Goal: Task Accomplishment & Management: Manage account settings

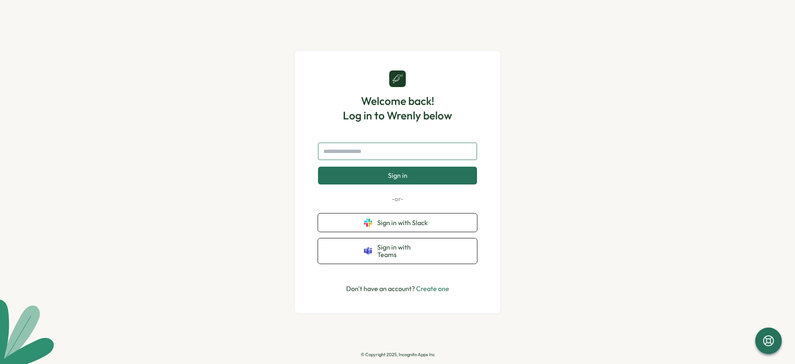
click at [368, 152] on input "text" at bounding box center [397, 150] width 159 height 17
type input "***"
click at [404, 259] on button "Sign in with Teams" at bounding box center [397, 250] width 159 height 25
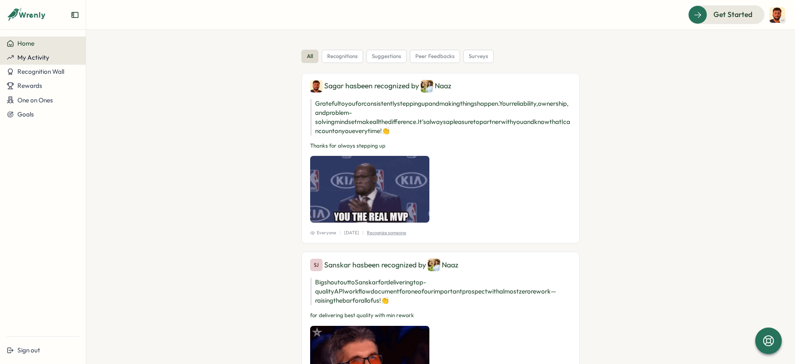
click at [41, 62] on button "My Activity" at bounding box center [43, 58] width 86 height 14
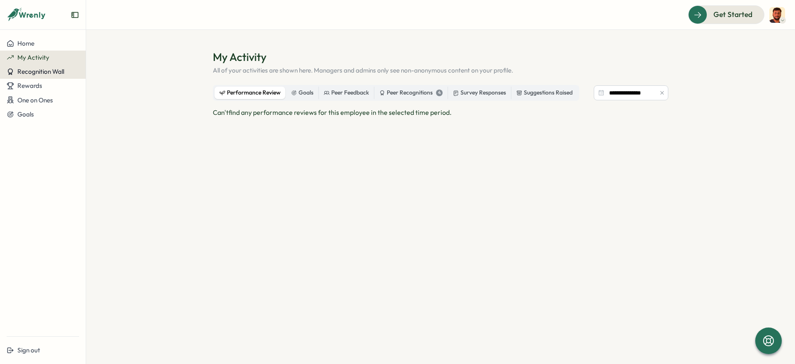
click at [42, 70] on span "Recognition Wall" at bounding box center [40, 72] width 47 height 8
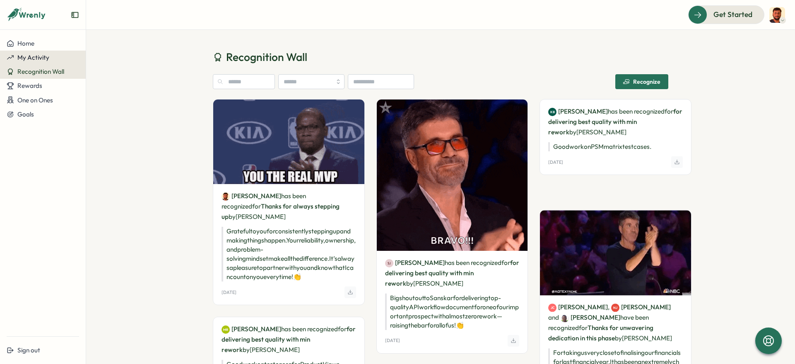
click at [42, 59] on span "My Activity" at bounding box center [33, 57] width 32 height 8
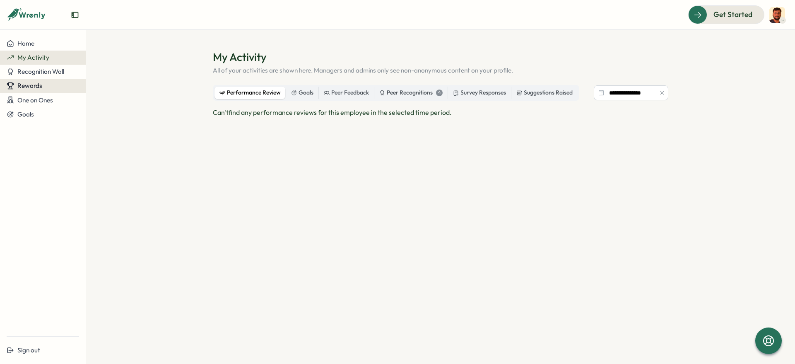
click at [41, 80] on button "Rewards" at bounding box center [43, 86] width 86 height 14
click at [28, 96] on span "One on Ones" at bounding box center [35, 100] width 36 height 8
click at [33, 74] on span "Recognition Wall" at bounding box center [40, 72] width 47 height 8
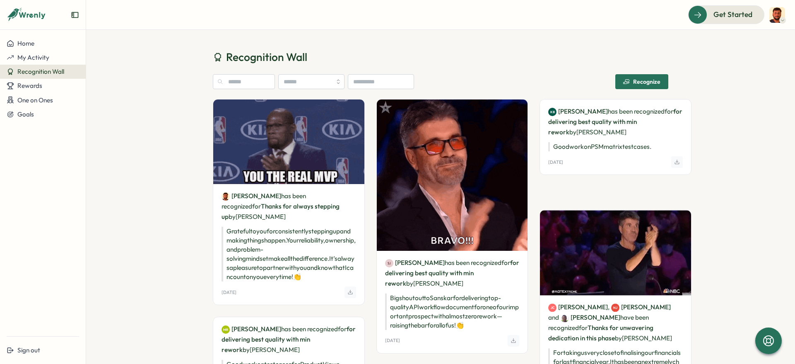
click at [37, 65] on button "Recognition Wall" at bounding box center [43, 72] width 86 height 14
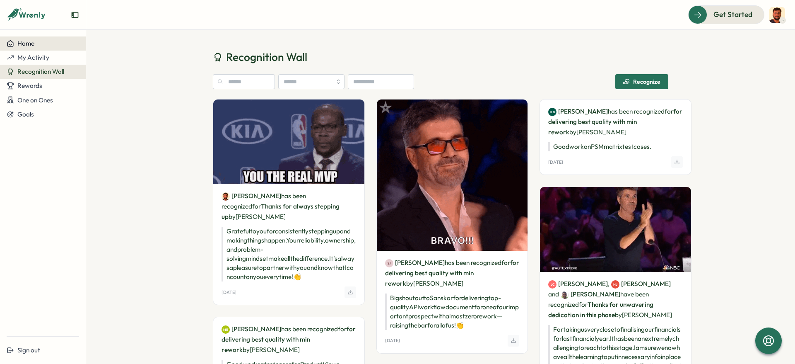
click at [32, 47] on button "Home" at bounding box center [43, 43] width 86 height 14
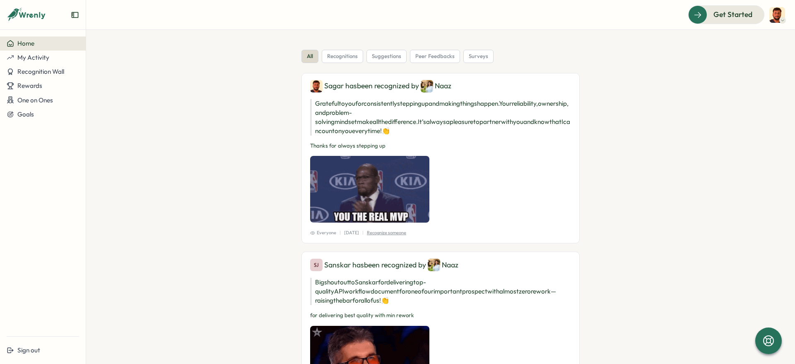
click at [768, 19] on div "Get Started" at bounding box center [736, 14] width 97 height 18
click at [776, 19] on img at bounding box center [778, 15] width 16 height 16
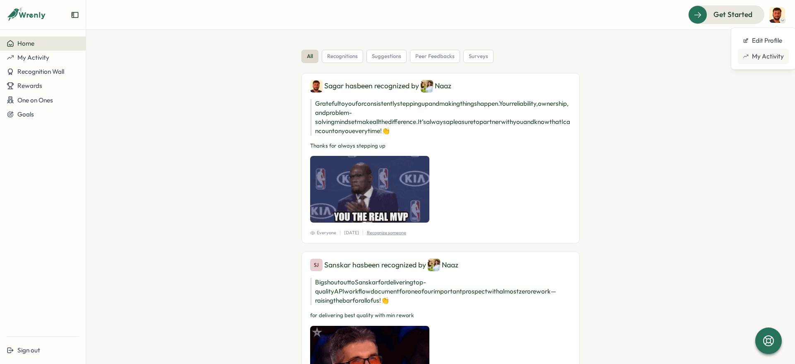
click at [766, 56] on div "My Activity" at bounding box center [763, 56] width 41 height 9
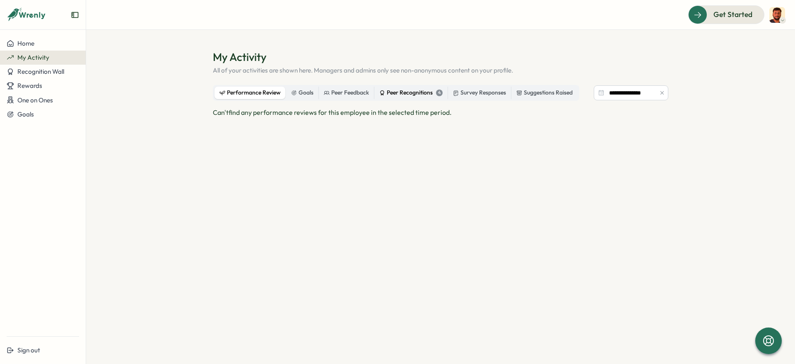
click at [405, 96] on div "Peer Recognitions 4" at bounding box center [410, 92] width 63 height 9
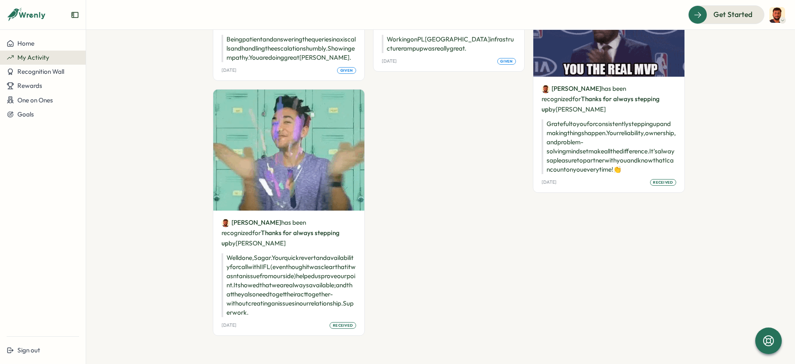
scroll to position [233, 0]
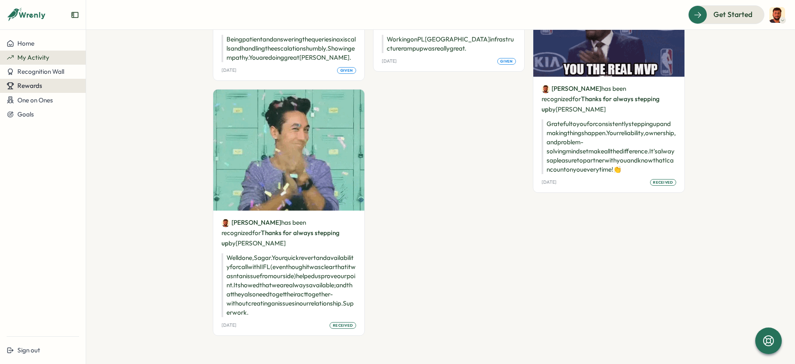
click at [51, 91] on button "Rewards" at bounding box center [43, 86] width 86 height 14
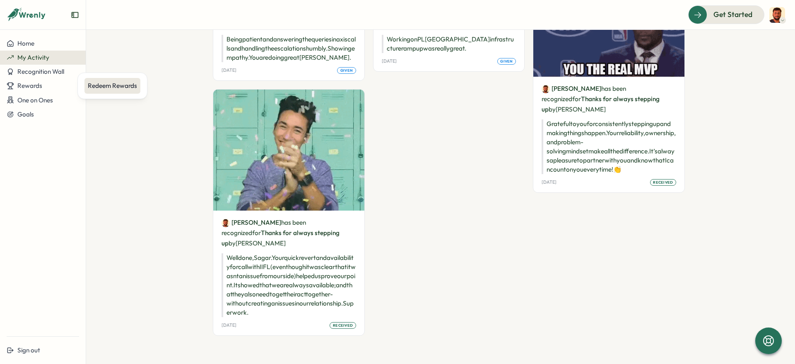
click at [121, 83] on div "Redeem Rewards" at bounding box center [112, 85] width 49 height 9
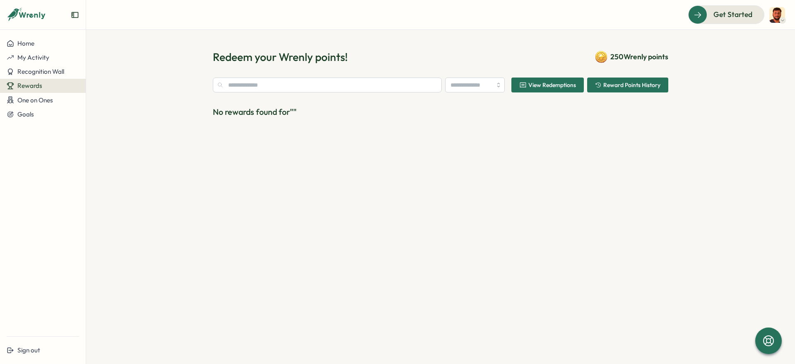
click at [615, 59] on span "250 Wrenly points" at bounding box center [640, 56] width 58 height 11
click at [618, 56] on span "250 Wrenly points" at bounding box center [640, 56] width 58 height 11
click at [617, 82] on span "Reward Points History" at bounding box center [632, 85] width 57 height 6
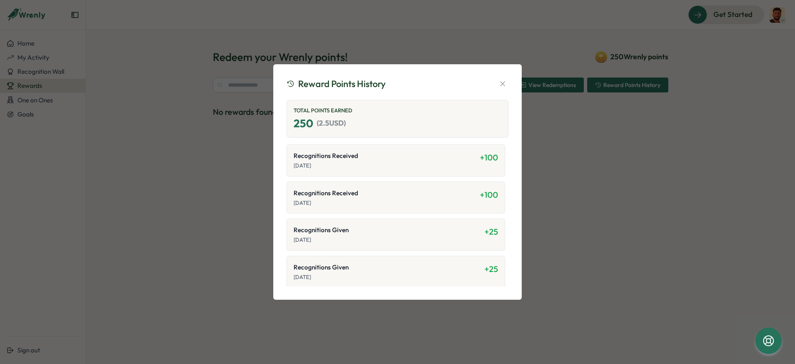
scroll to position [1, 0]
click at [328, 125] on span "( 2.5 USD)" at bounding box center [331, 121] width 29 height 11
click at [504, 84] on icon "button" at bounding box center [503, 84] width 8 height 8
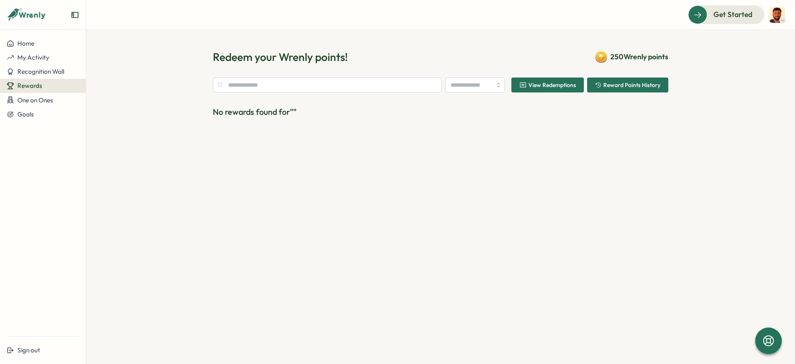
click at [570, 84] on span "View Redemptions" at bounding box center [553, 85] width 48 height 6
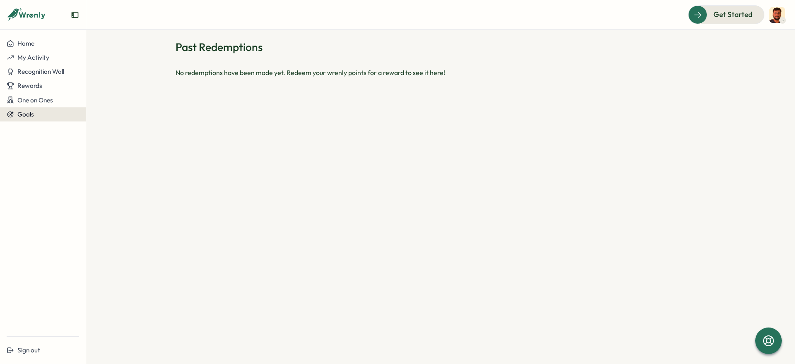
click at [28, 114] on span "Goals" at bounding box center [25, 114] width 17 height 8
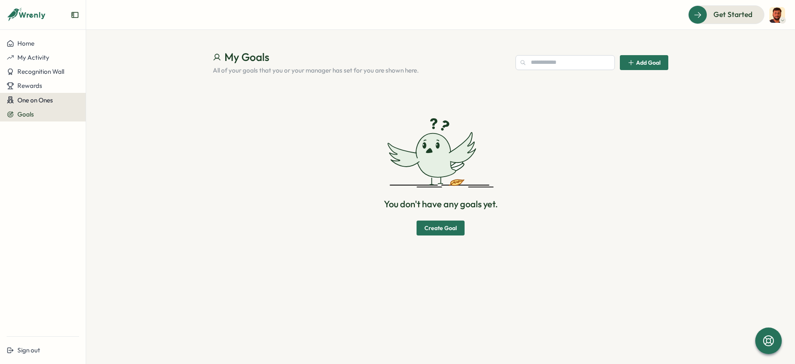
click at [38, 100] on span "One on Ones" at bounding box center [35, 100] width 36 height 8
click at [41, 98] on span "One on Ones" at bounding box center [35, 100] width 36 height 8
click at [55, 69] on span "Recognition Wall" at bounding box center [40, 72] width 47 height 8
